Goal: Transaction & Acquisition: Purchase product/service

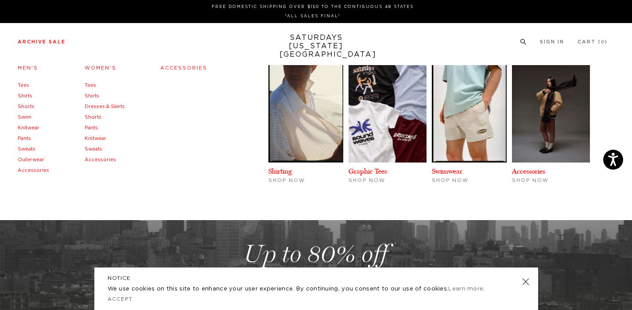
click at [40, 40] on link "Archive Sale" at bounding box center [42, 41] width 48 height 5
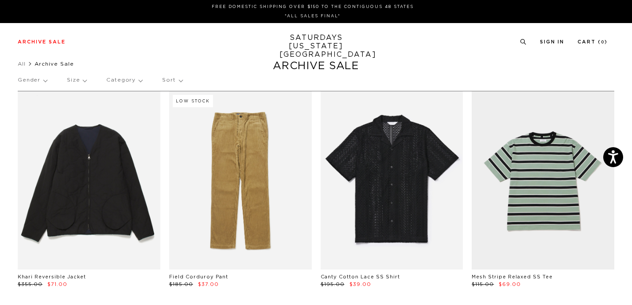
click at [37, 79] on p "Gender" at bounding box center [32, 80] width 29 height 20
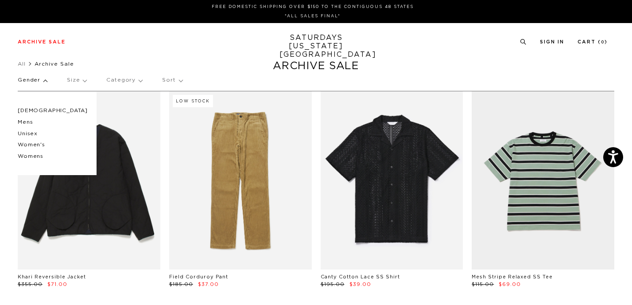
click at [113, 58] on div "Archive Sale Men's Tees Shirts Shorts Swim Knitwear Pants Sweats Women's" at bounding box center [316, 42] width 632 height 38
click at [447, 60] on div "Archive Sale Men's Tees Shirts Shorts Swim Knitwear Pants Sweats Women's" at bounding box center [316, 42] width 632 height 38
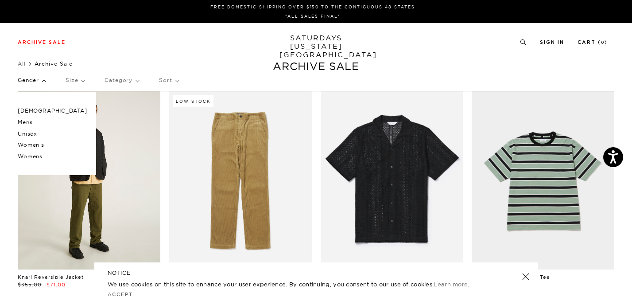
click at [37, 80] on p "Gender" at bounding box center [32, 80] width 28 height 20
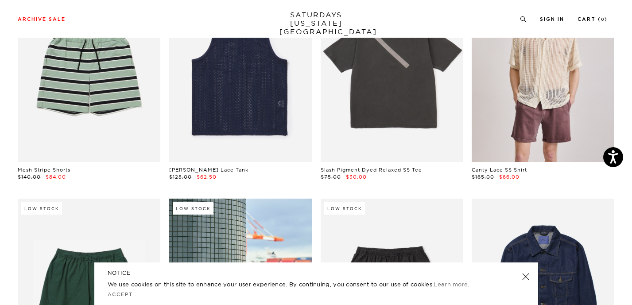
scroll to position [337, 0]
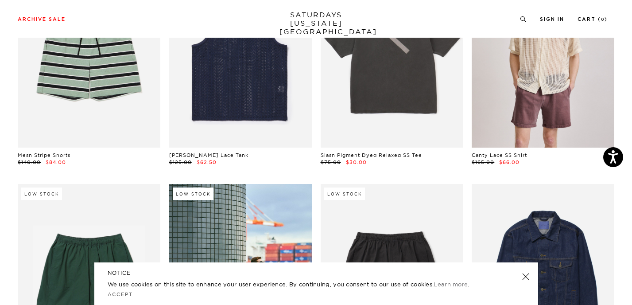
click at [526, 277] on link at bounding box center [525, 276] width 12 height 12
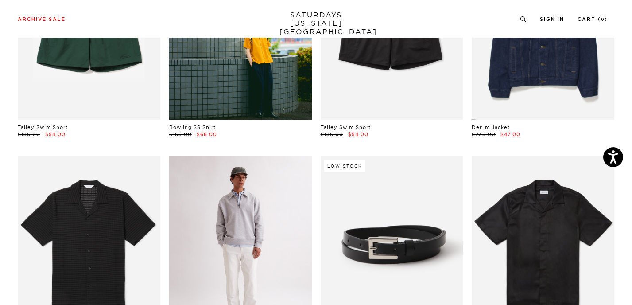
scroll to position [672, 0]
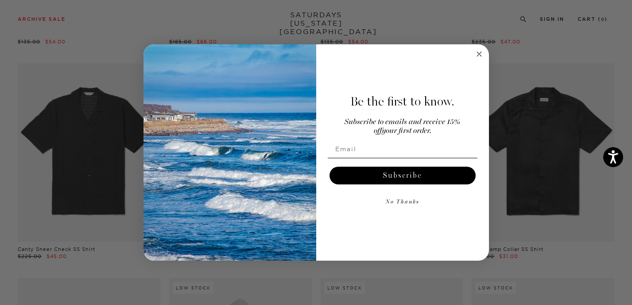
drag, startPoint x: 479, startPoint y: 55, endPoint x: 410, endPoint y: 160, distance: 125.5
click at [410, 160] on div "Close dialog Be the first to know. Subscribe to emails and receive 15% off your…" at bounding box center [317, 152] width 346 height 216
click at [405, 145] on input "Email" at bounding box center [403, 149] width 150 height 18
type input "eyoungs231@gmail.com"
click at [385, 181] on button "Subscribe" at bounding box center [403, 176] width 146 height 18
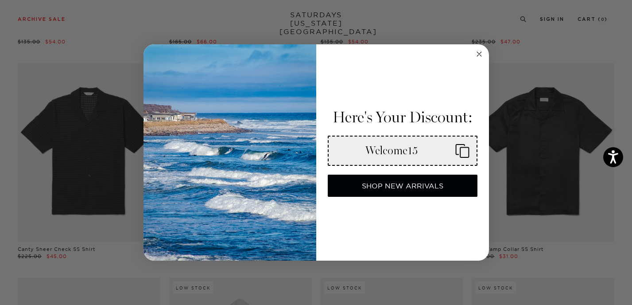
click at [408, 150] on div "Welcome15" at bounding box center [392, 150] width 113 height 13
click at [463, 153] on icon "Copy coupon code" at bounding box center [458, 151] width 21 height 14
click at [476, 53] on circle "Close dialog" at bounding box center [479, 54] width 10 height 10
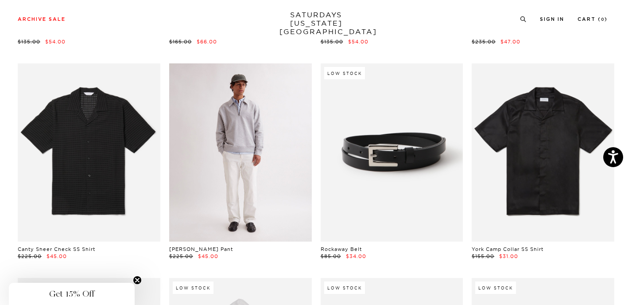
click at [252, 176] on link at bounding box center [240, 152] width 143 height 178
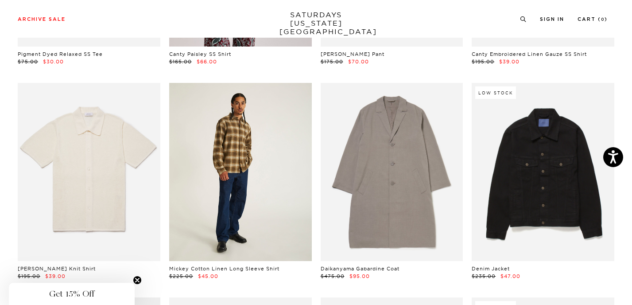
scroll to position [2379, 0]
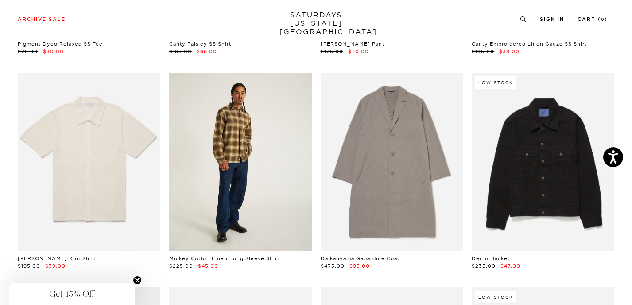
click at [197, 209] on link at bounding box center [240, 162] width 143 height 178
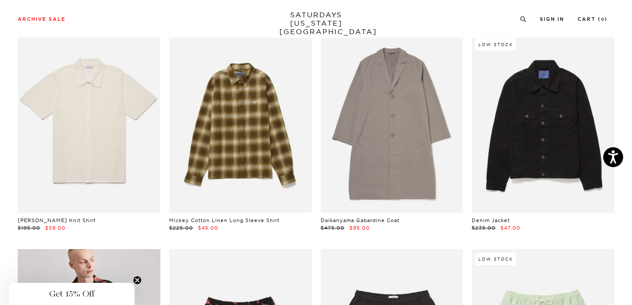
scroll to position [2405, 0]
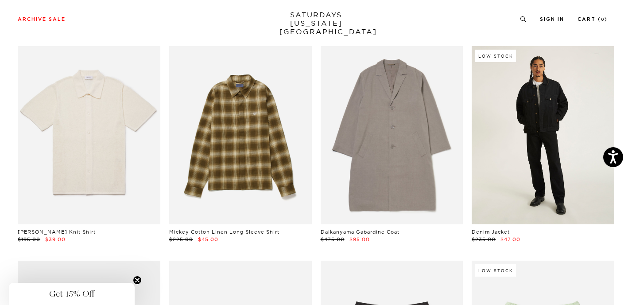
click at [517, 154] on link at bounding box center [543, 135] width 143 height 178
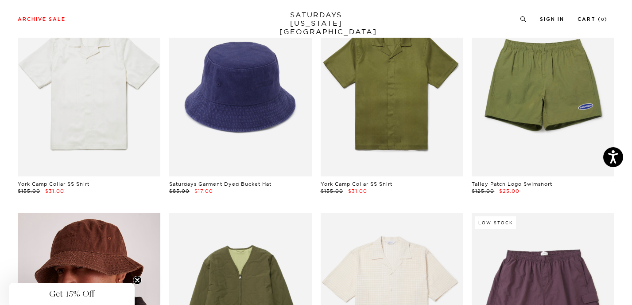
scroll to position [3894, 0]
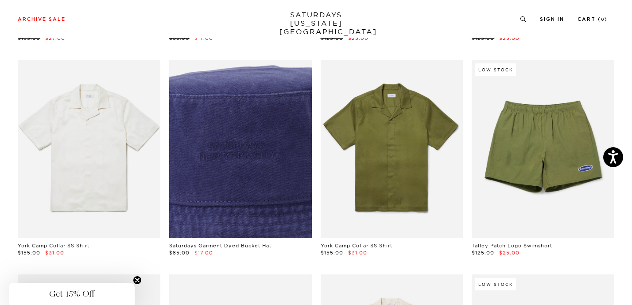
click at [221, 154] on link at bounding box center [240, 149] width 143 height 178
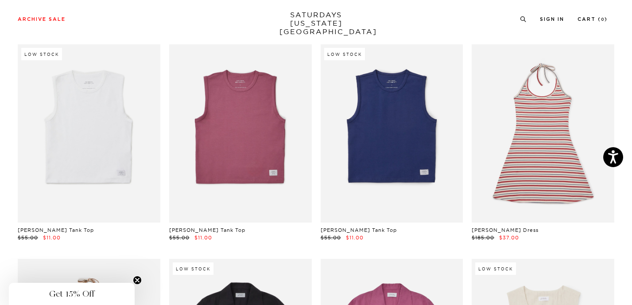
scroll to position [9074, 4]
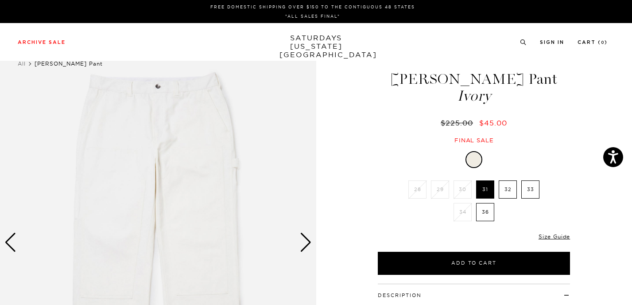
click at [485, 210] on label "36" at bounding box center [485, 212] width 18 height 18
click at [0, 0] on input "36" at bounding box center [0, 0] width 0 height 0
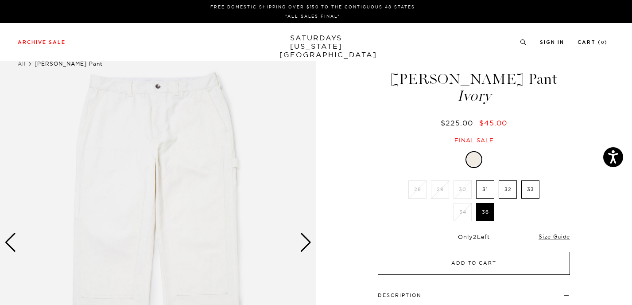
click at [456, 261] on button "Add to Cart" at bounding box center [474, 263] width 192 height 23
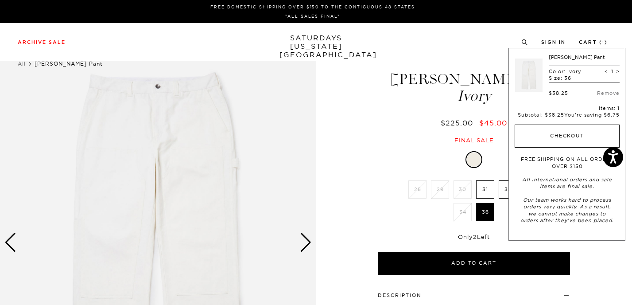
click at [553, 136] on button "Checkout" at bounding box center [567, 136] width 105 height 23
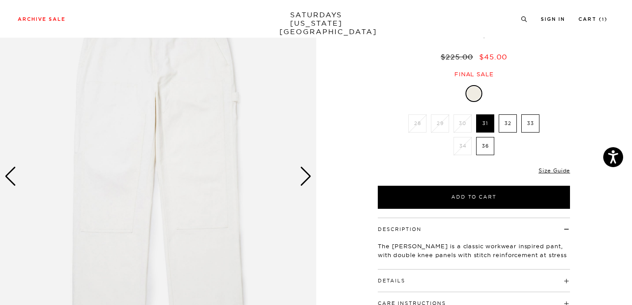
scroll to position [143, 0]
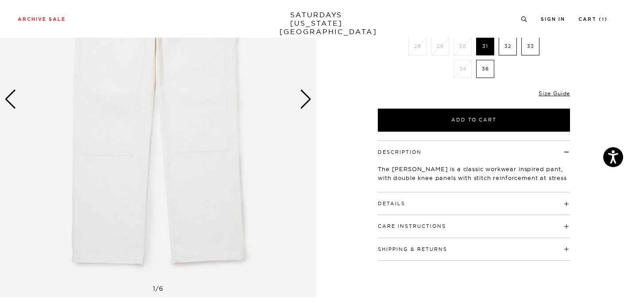
click at [304, 97] on div "Next slide" at bounding box center [306, 99] width 12 height 19
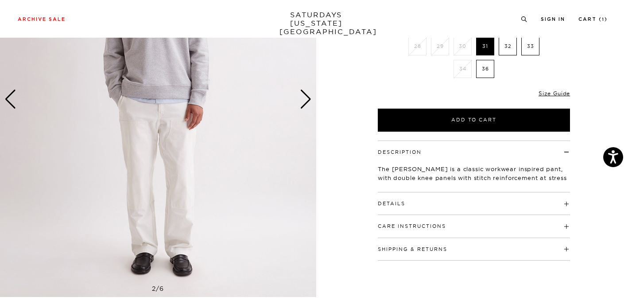
click at [304, 97] on div "Next slide" at bounding box center [306, 99] width 12 height 19
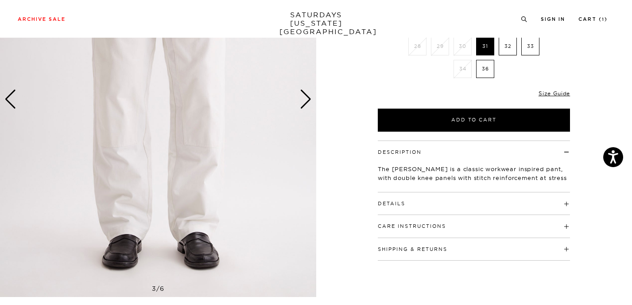
click at [304, 97] on div "Next slide" at bounding box center [306, 99] width 12 height 19
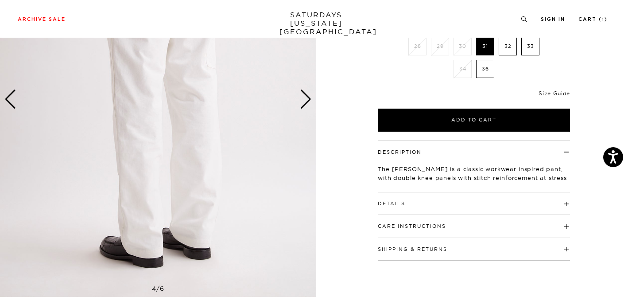
click at [304, 97] on div "Next slide" at bounding box center [306, 99] width 12 height 19
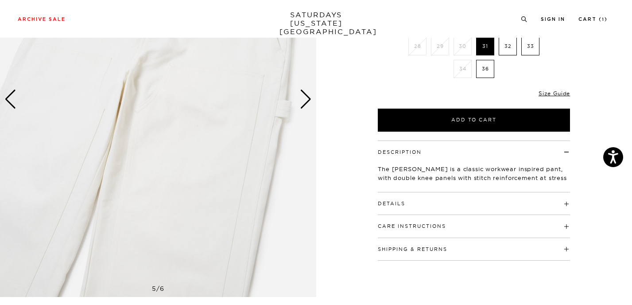
scroll to position [147, 0]
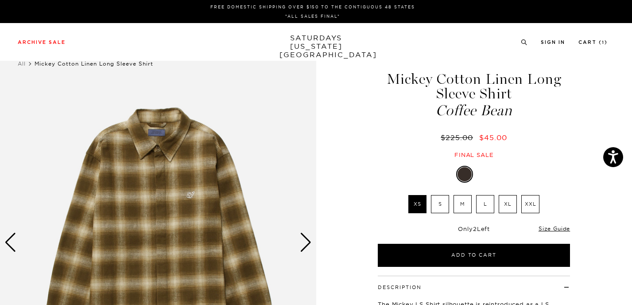
click at [310, 245] on div "Next slide" at bounding box center [306, 242] width 12 height 19
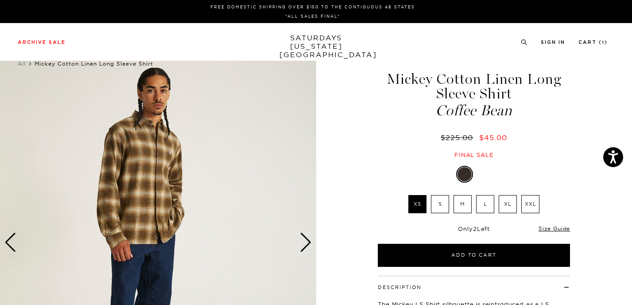
click at [308, 242] on div "Next slide" at bounding box center [306, 242] width 12 height 19
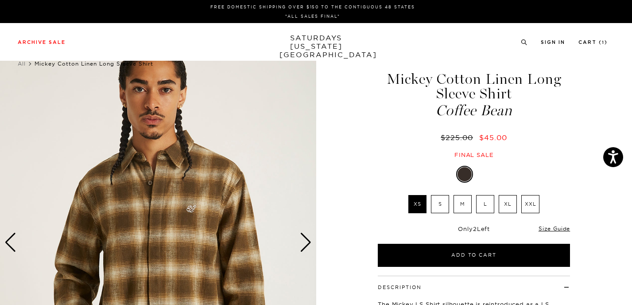
click at [308, 242] on div "Next slide" at bounding box center [306, 242] width 12 height 19
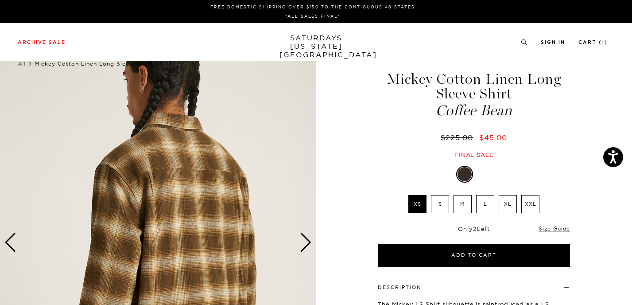
click at [308, 242] on div "Next slide" at bounding box center [306, 242] width 12 height 19
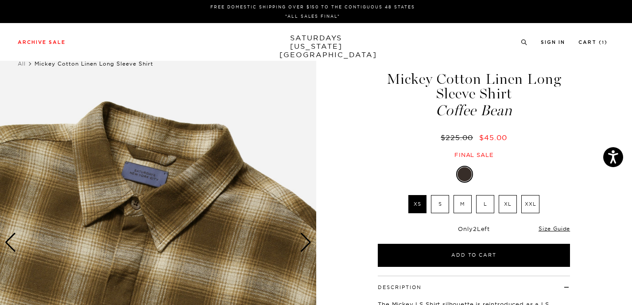
click at [487, 205] on label "L" at bounding box center [485, 204] width 18 height 18
click at [0, 0] on input "L" at bounding box center [0, 0] width 0 height 0
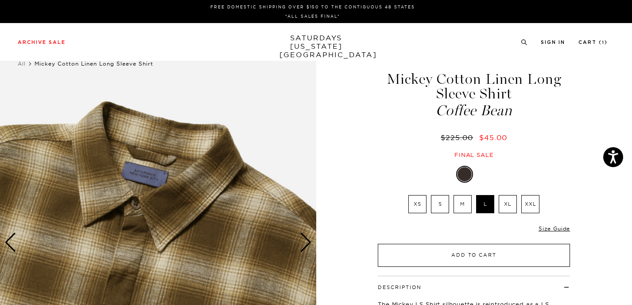
click at [474, 256] on button "Add to Cart" at bounding box center [474, 255] width 192 height 23
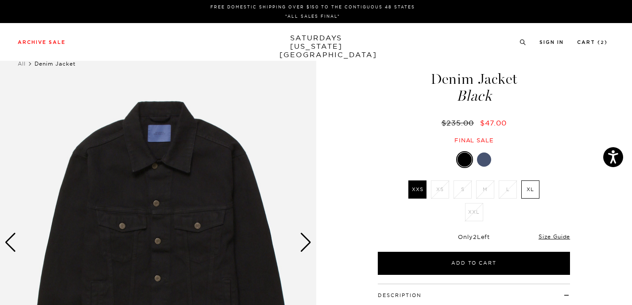
click at [304, 239] on div "Next slide" at bounding box center [306, 242] width 12 height 19
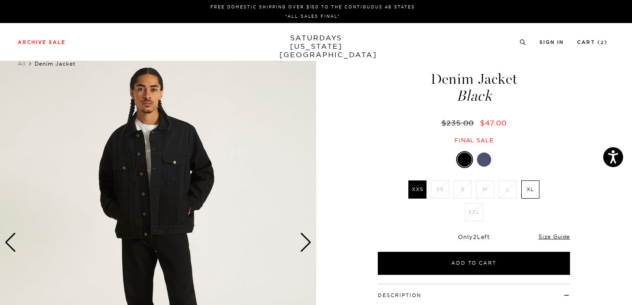
click at [304, 239] on div "Next slide" at bounding box center [306, 242] width 12 height 19
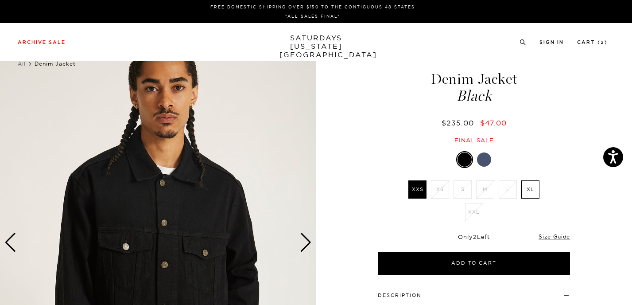
click at [488, 159] on div at bounding box center [484, 159] width 14 height 14
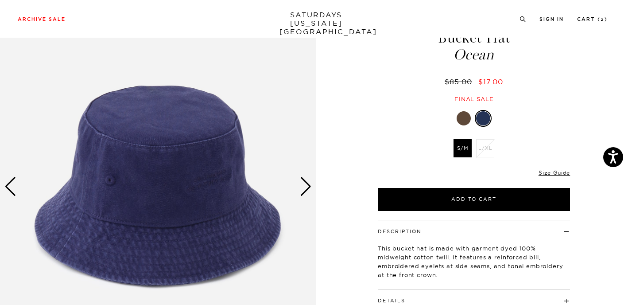
scroll to position [90, 0]
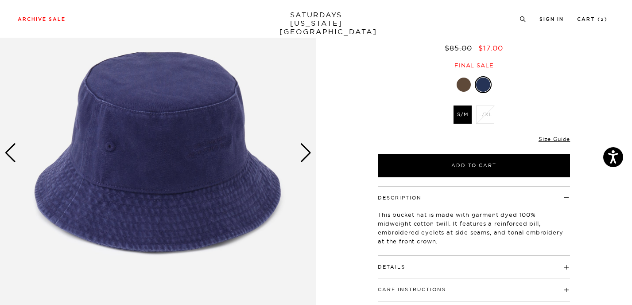
click at [307, 156] on div "Next slide" at bounding box center [306, 152] width 12 height 19
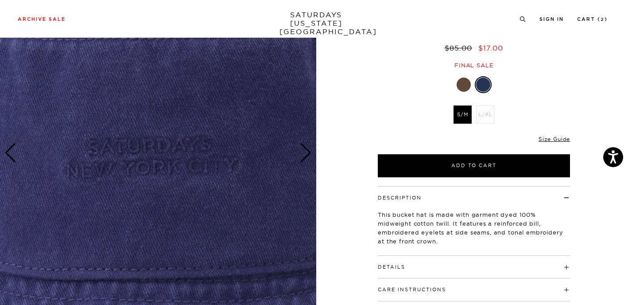
click at [306, 155] on div "Next slide" at bounding box center [306, 152] width 12 height 19
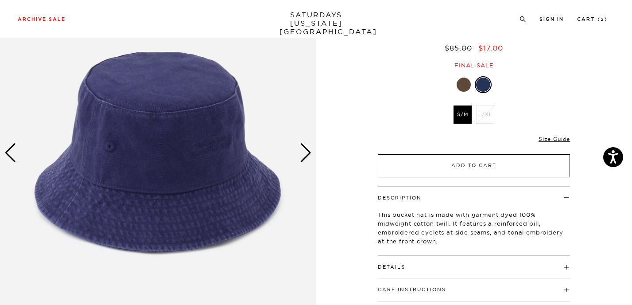
click at [396, 166] on button "Add to Cart" at bounding box center [474, 165] width 192 height 23
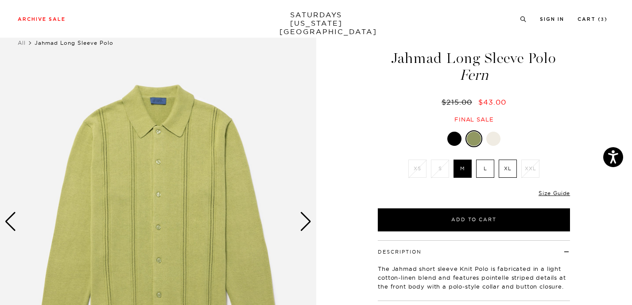
scroll to position [40, 2]
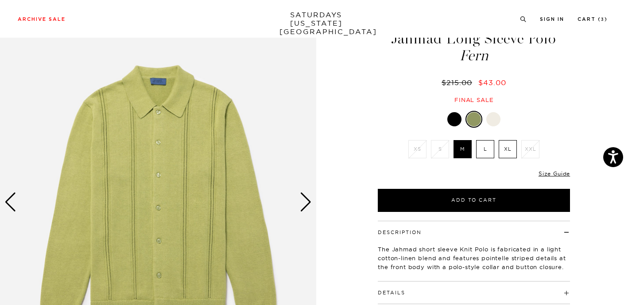
click at [307, 203] on div "Next slide" at bounding box center [306, 201] width 12 height 19
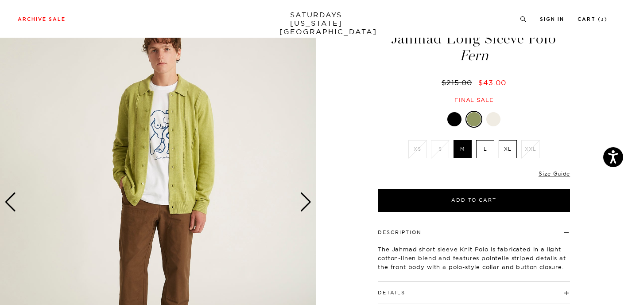
click at [307, 203] on div "Next slide" at bounding box center [306, 201] width 12 height 19
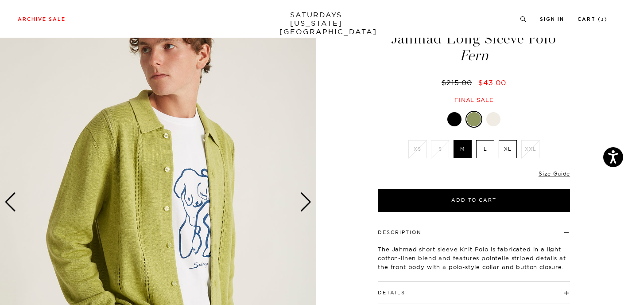
click at [307, 203] on div "Next slide" at bounding box center [306, 201] width 12 height 19
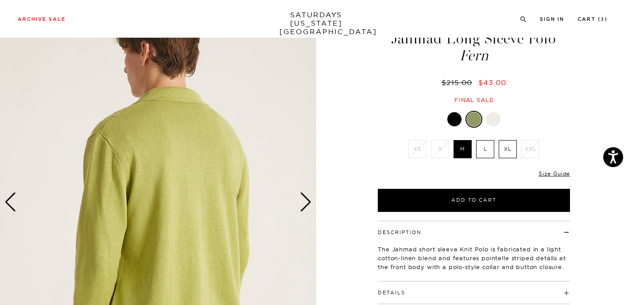
click at [495, 120] on div at bounding box center [494, 119] width 14 height 14
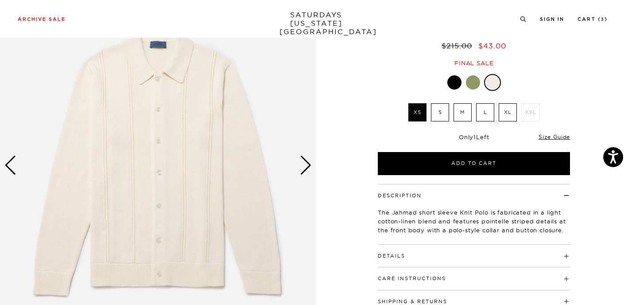
scroll to position [82, 0]
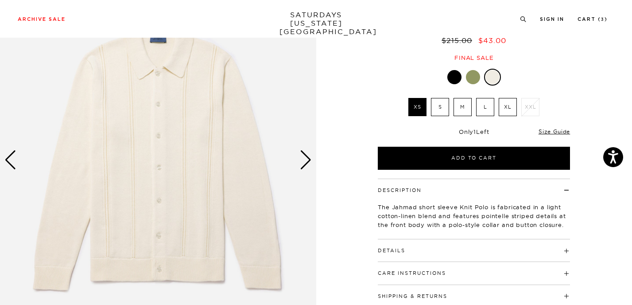
click at [304, 156] on div "Next slide" at bounding box center [306, 159] width 12 height 19
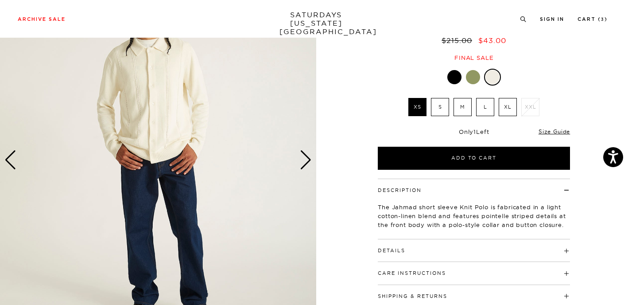
click at [304, 156] on div "Next slide" at bounding box center [306, 159] width 12 height 19
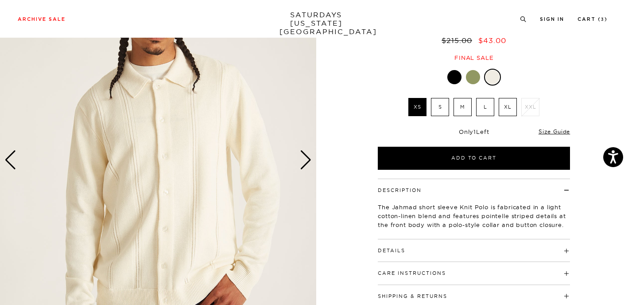
click at [452, 77] on div at bounding box center [455, 77] width 14 height 14
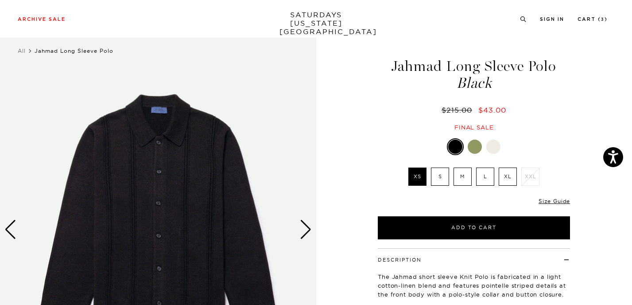
scroll to position [117, 0]
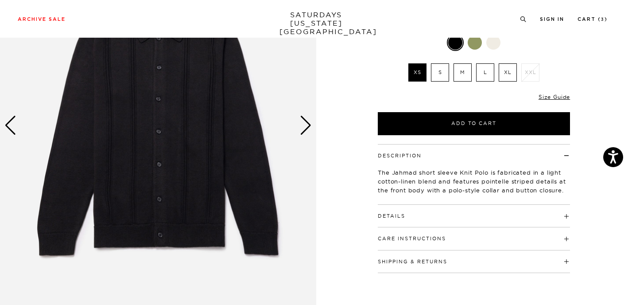
click at [304, 125] on div "Next slide" at bounding box center [306, 125] width 12 height 19
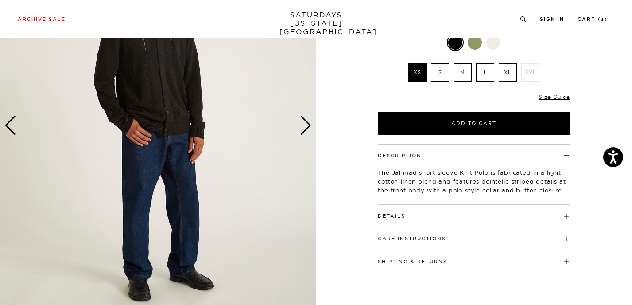
click at [305, 125] on div "Next slide" at bounding box center [306, 125] width 12 height 19
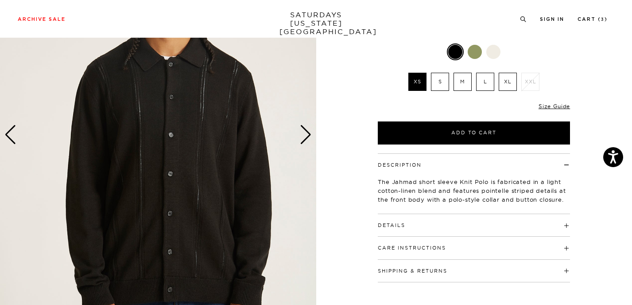
scroll to position [61, 0]
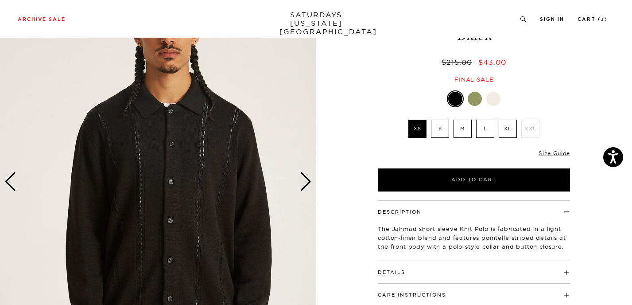
click at [484, 130] on label "L" at bounding box center [485, 129] width 18 height 18
click at [0, 0] on input "L" at bounding box center [0, 0] width 0 height 0
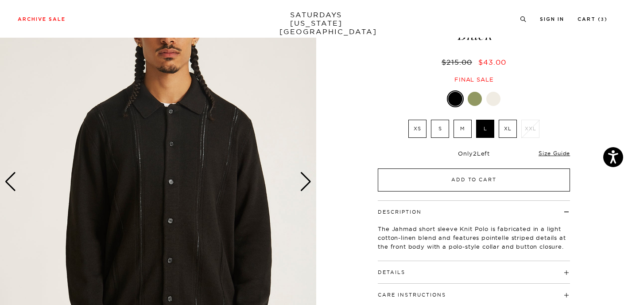
click at [474, 175] on button "Add to Cart" at bounding box center [474, 179] width 192 height 23
